Goal: Task Accomplishment & Management: Complete application form

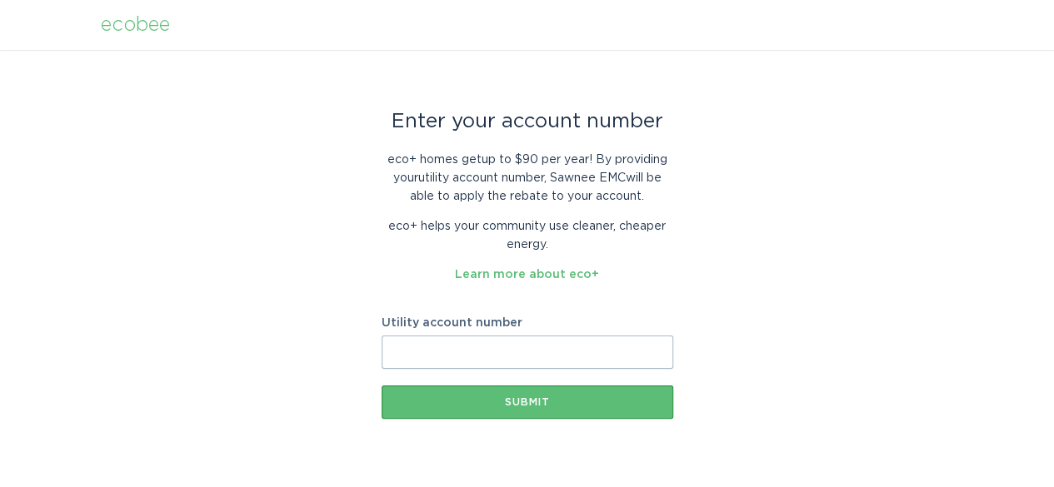
click at [0, 486] on nordpass-portal at bounding box center [0, 487] width 0 height 0
click at [423, 361] on input "Utility account number" at bounding box center [527, 352] width 292 height 33
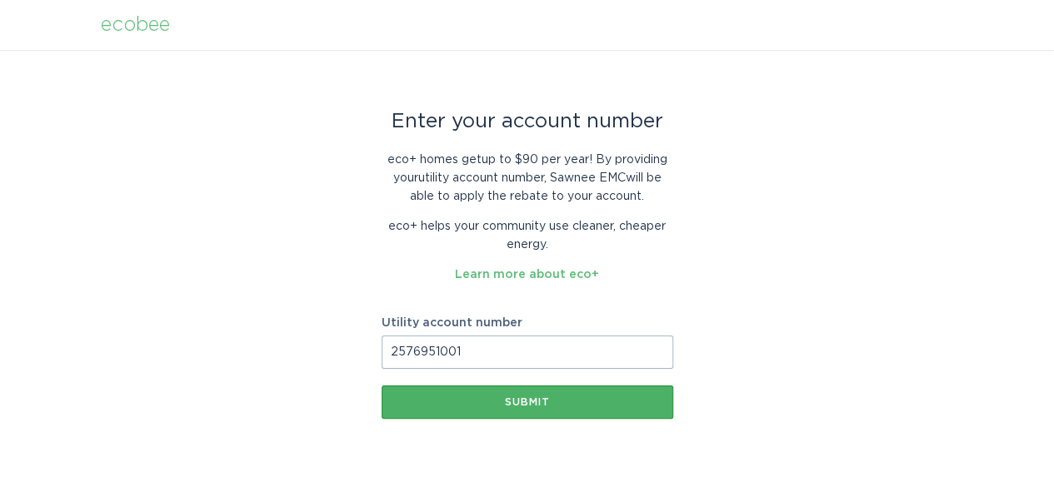
type input "2576951001"
click at [522, 404] on div "Submit" at bounding box center [527, 402] width 275 height 10
